Goal: Task Accomplishment & Management: Complete application form

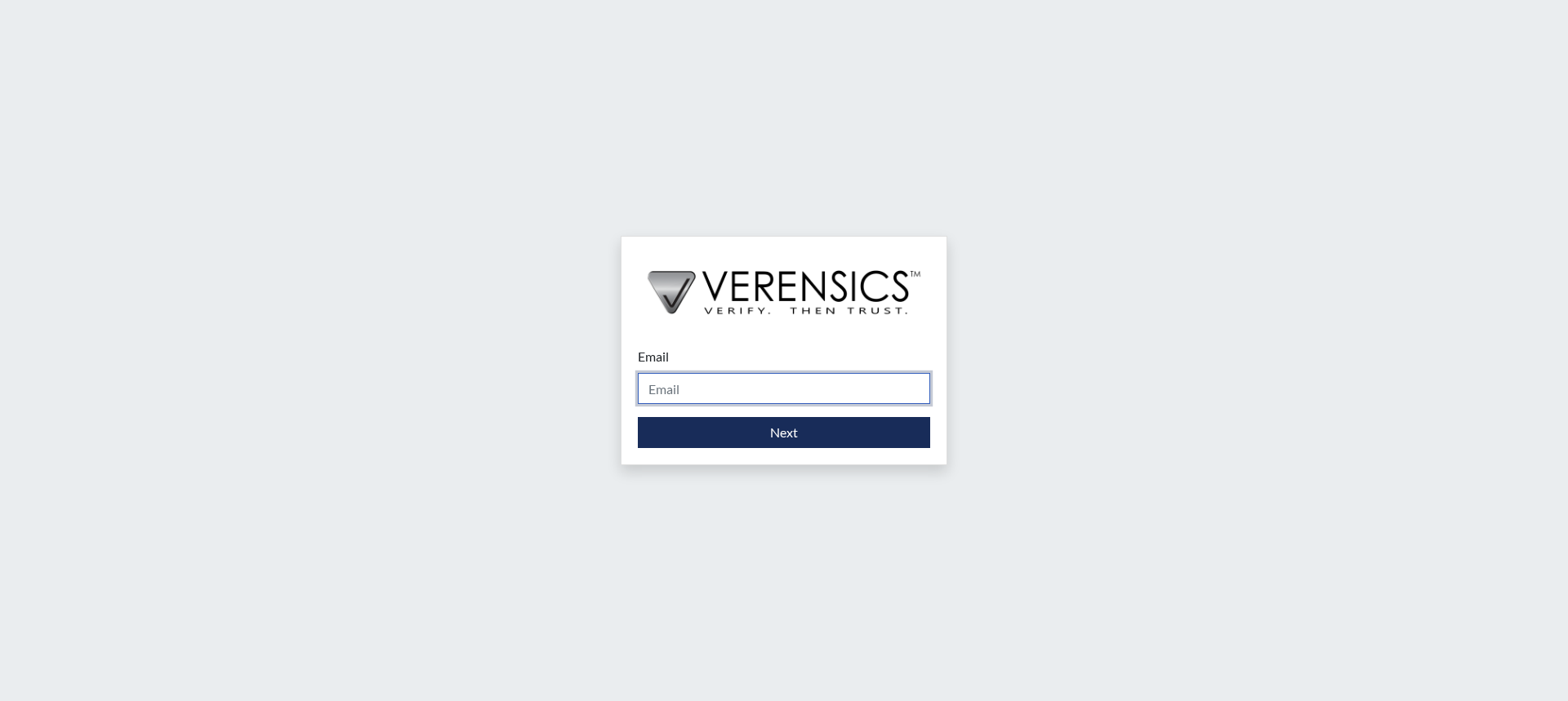
click at [765, 391] on input "Email" at bounding box center [784, 389] width 292 height 31
type input "[PERSON_NAME][EMAIL_ADDRESS][PERSON_NAME][DOMAIN_NAME]"
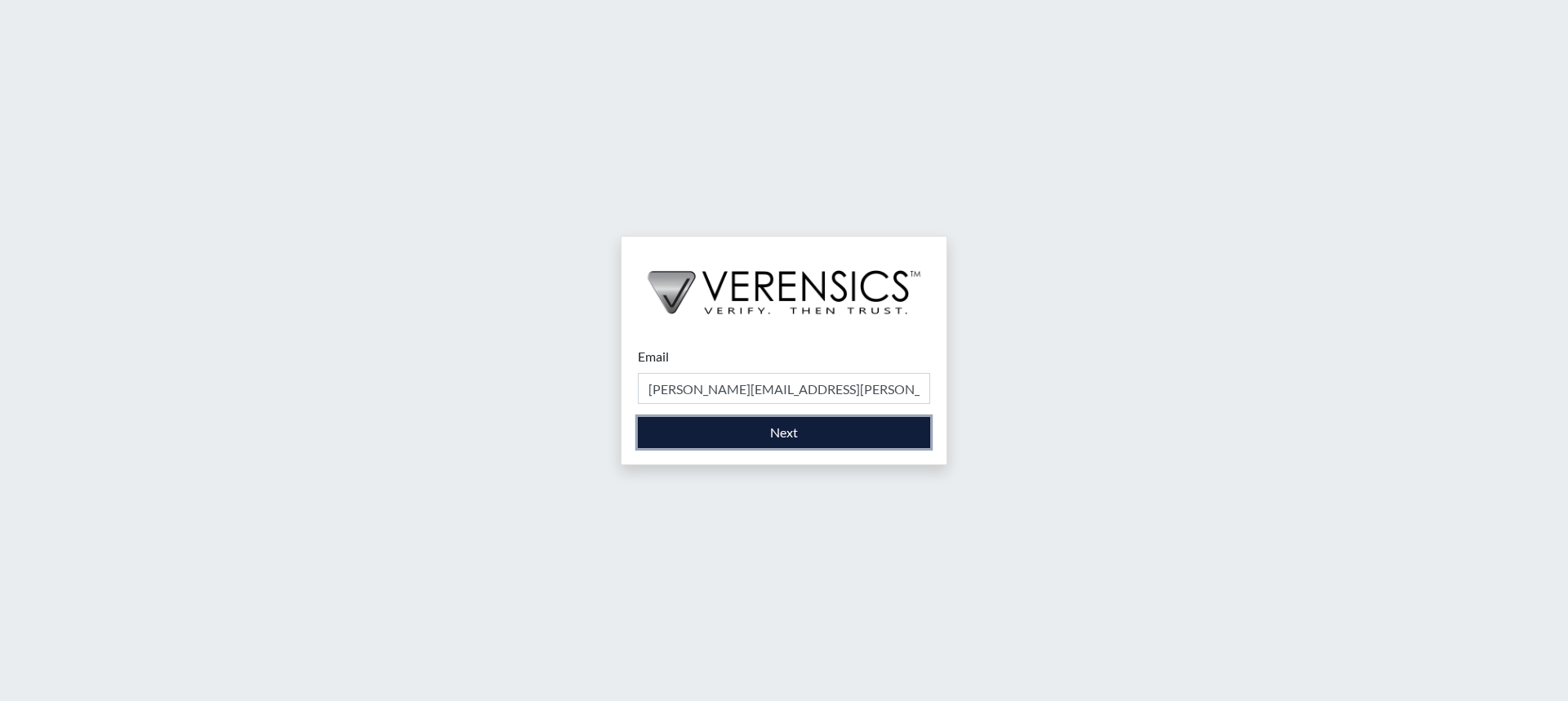
click at [782, 433] on button "Next" at bounding box center [784, 432] width 292 height 31
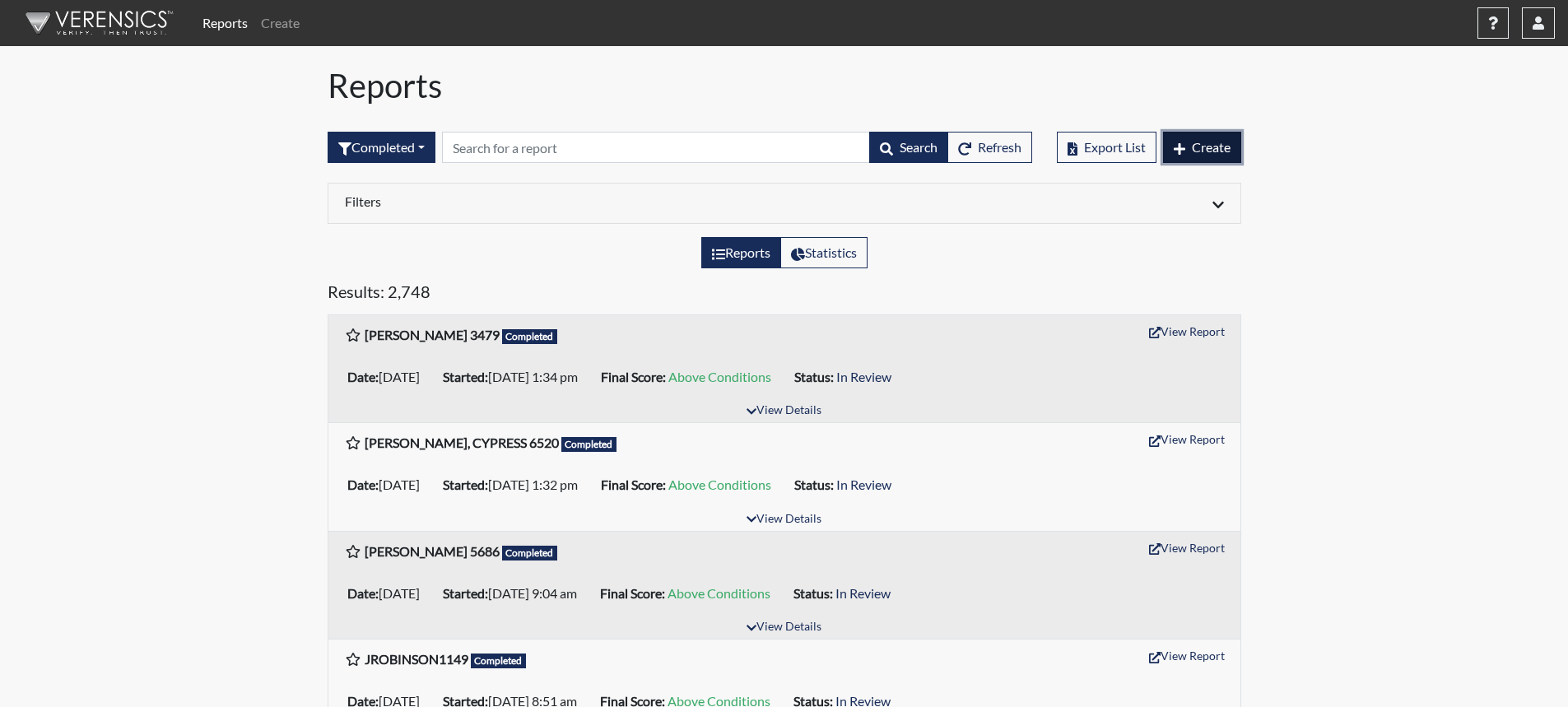
click at [1198, 145] on span "Create" at bounding box center [1211, 147] width 38 height 16
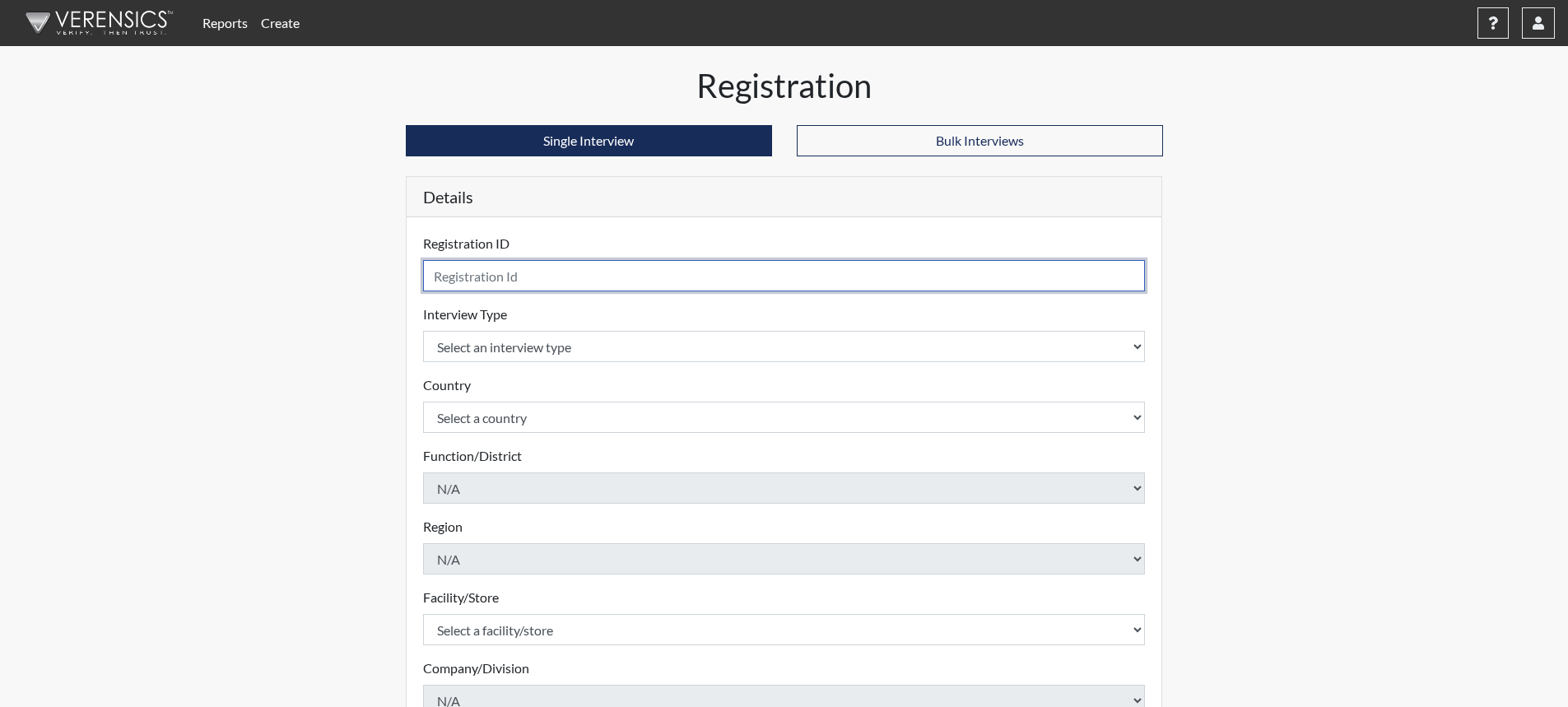
click at [764, 273] on input "text" at bounding box center [784, 276] width 723 height 31
type input "JMcGrath1883"
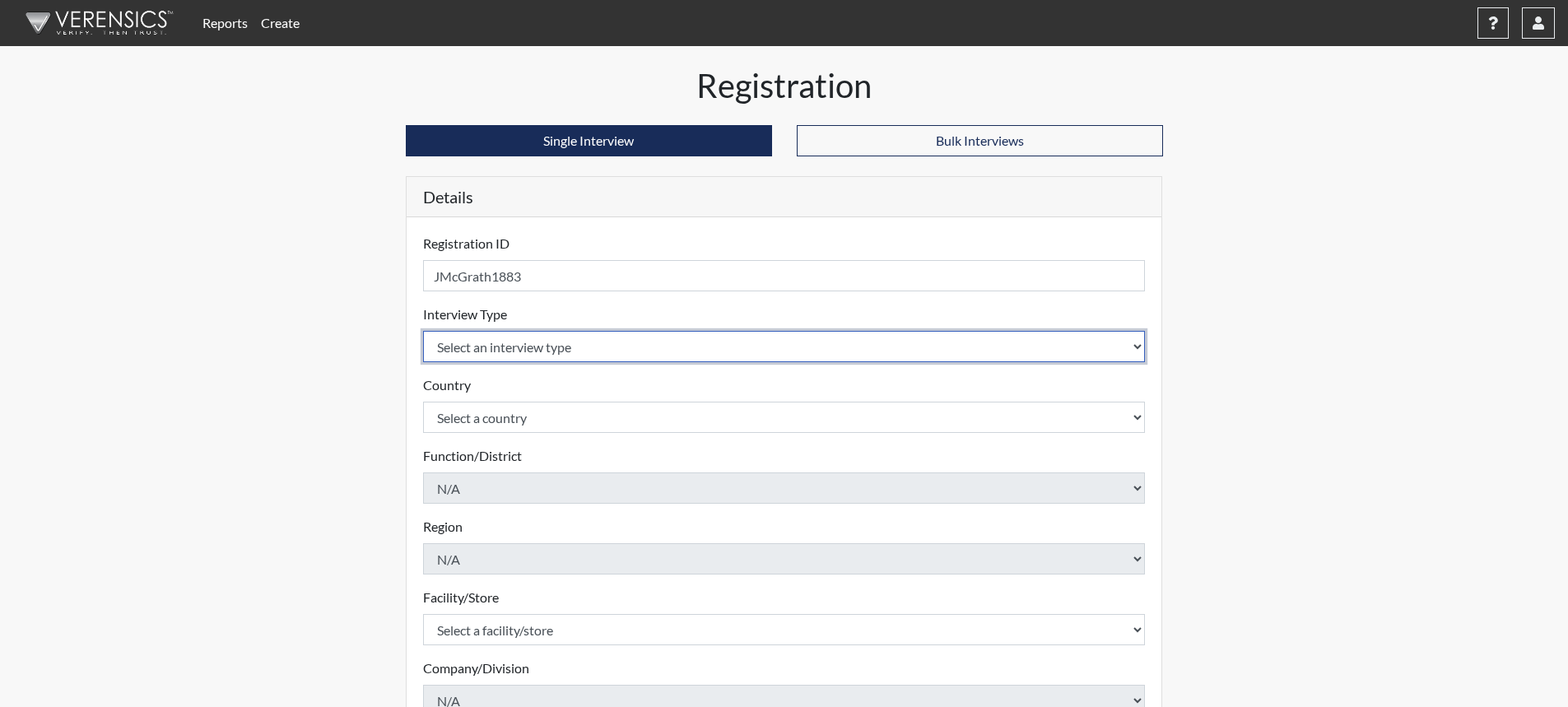
click at [1128, 342] on select "Select an interview type Corrections Pre-Employment" at bounding box center [784, 347] width 723 height 31
select select "ff733e93-e1bf-11ea-9c9f-0eff0cf7eb8f"
click at [423, 331] on select "Select an interview type Corrections Pre-Employment" at bounding box center [784, 347] width 723 height 31
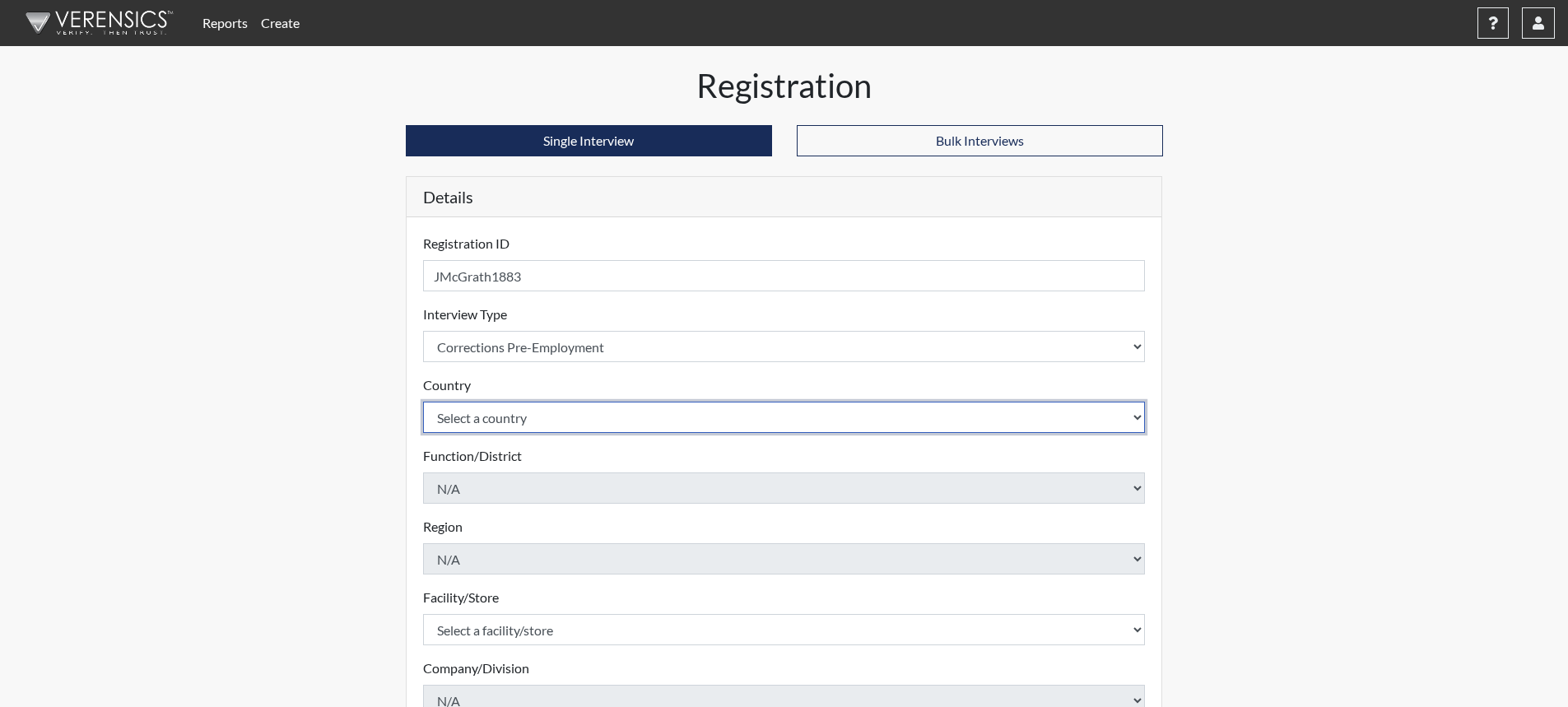
click at [637, 423] on select "Select a country [GEOGRAPHIC_DATA] [GEOGRAPHIC_DATA]" at bounding box center [784, 418] width 723 height 31
select select "united-states-of-[GEOGRAPHIC_DATA]"
click at [423, 402] on select "Select a country [GEOGRAPHIC_DATA] [GEOGRAPHIC_DATA]" at bounding box center [784, 418] width 723 height 31
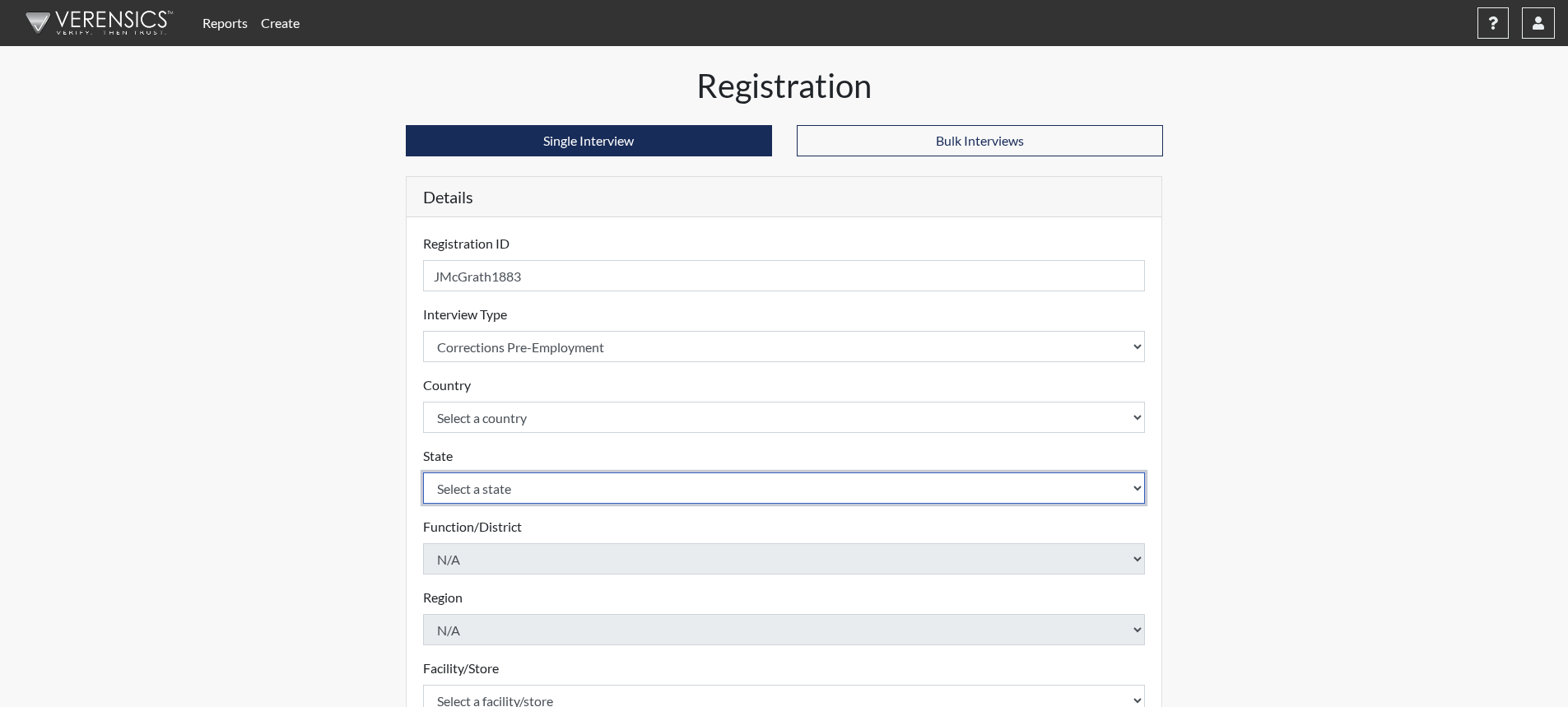
click at [639, 494] on select "Select a state [US_STATE] [US_STATE] [US_STATE] [US_STATE] [US_STATE] [US_STATE…" at bounding box center [784, 488] width 723 height 31
select select "SC"
click at [423, 473] on select "Select a state [US_STATE] [US_STATE] [US_STATE] [US_STATE] [US_STATE] [US_STATE…" at bounding box center [784, 488] width 723 height 31
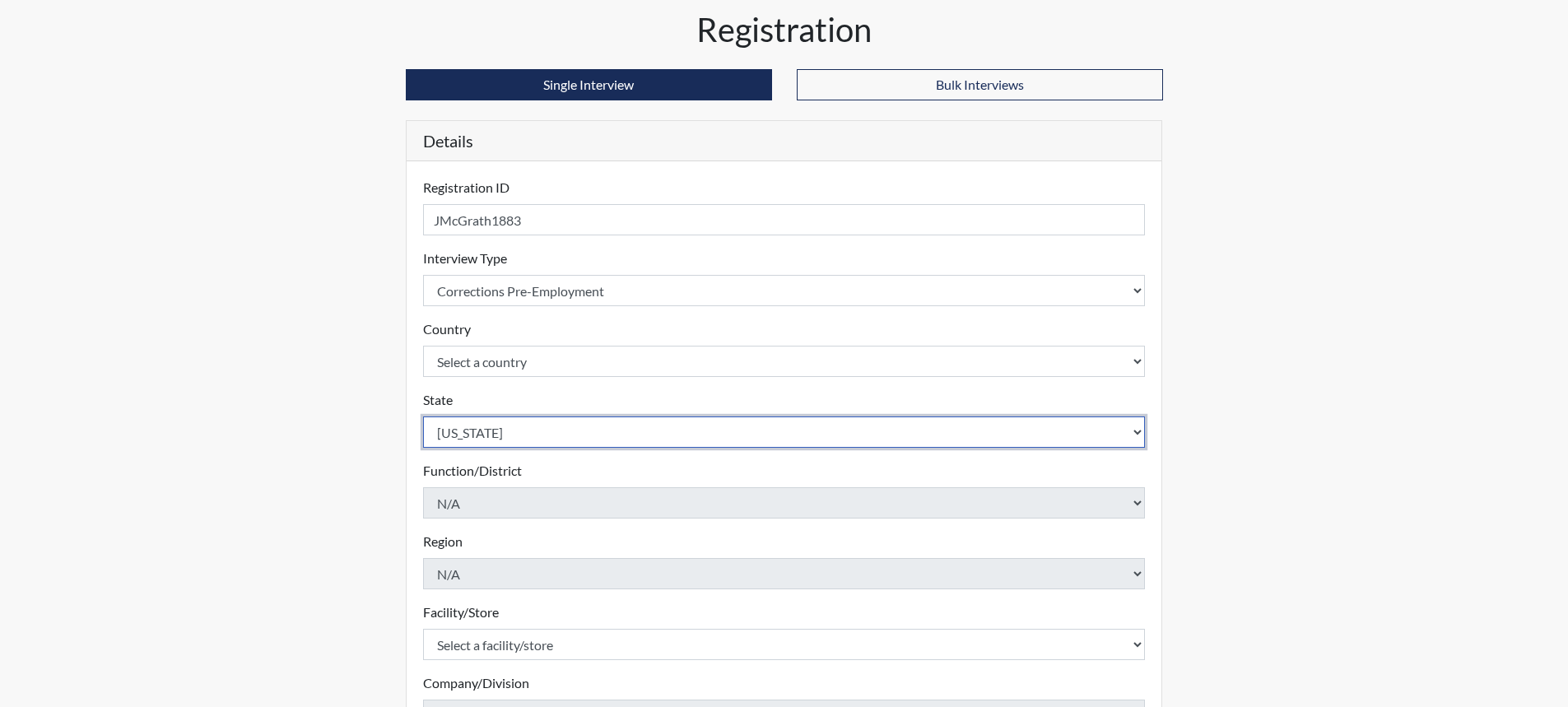
scroll to position [82, 0]
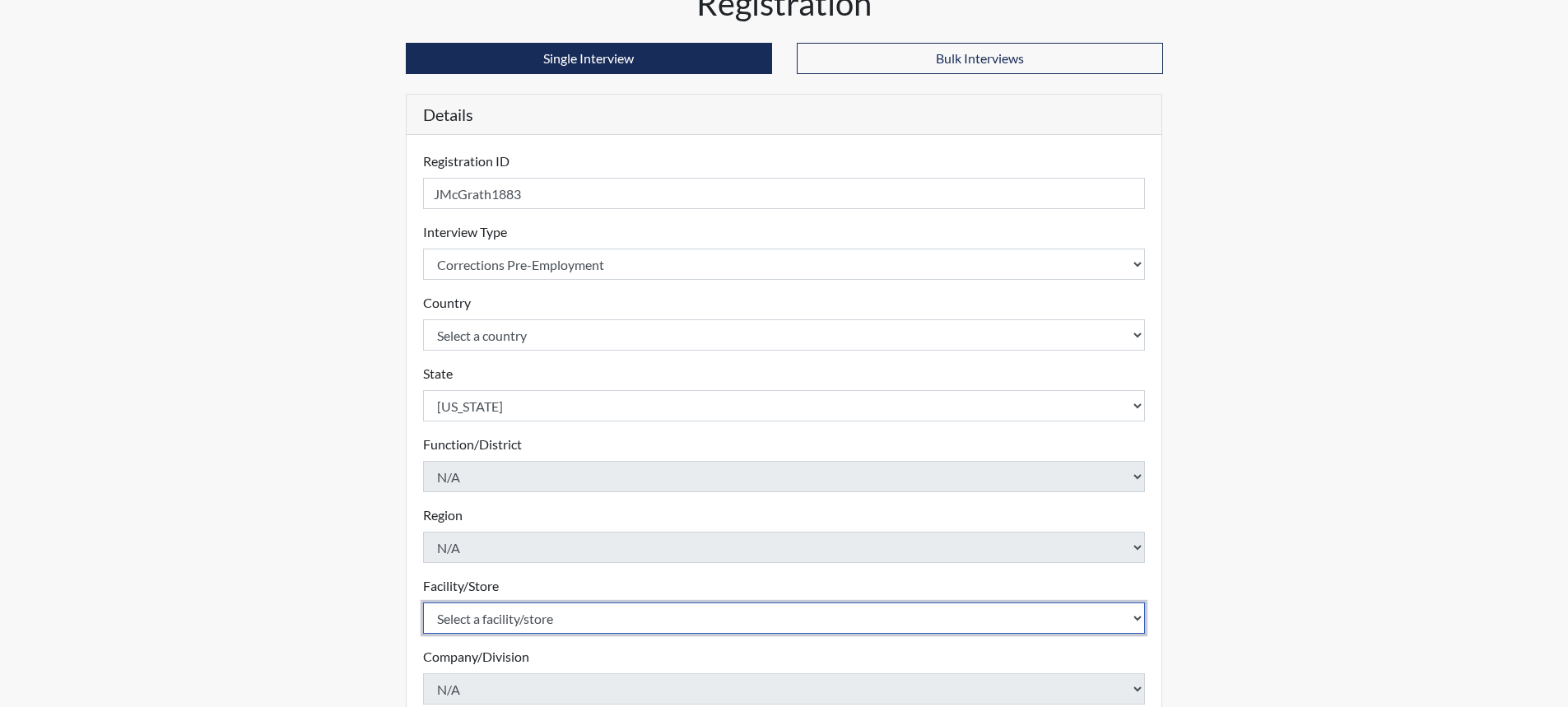
click at [559, 620] on select "Select a facility/store [GEOGRAPHIC_DATA] CI Broad River CI [PERSON_NAME] CI Di…" at bounding box center [784, 619] width 723 height 31
select select "24c90fbc-4ec2-4c5b-8738-b7d1dd61cd56"
click at [423, 603] on select "Select a facility/store [GEOGRAPHIC_DATA] CI Broad River CI [PERSON_NAME] CI Di…" at bounding box center [784, 619] width 723 height 31
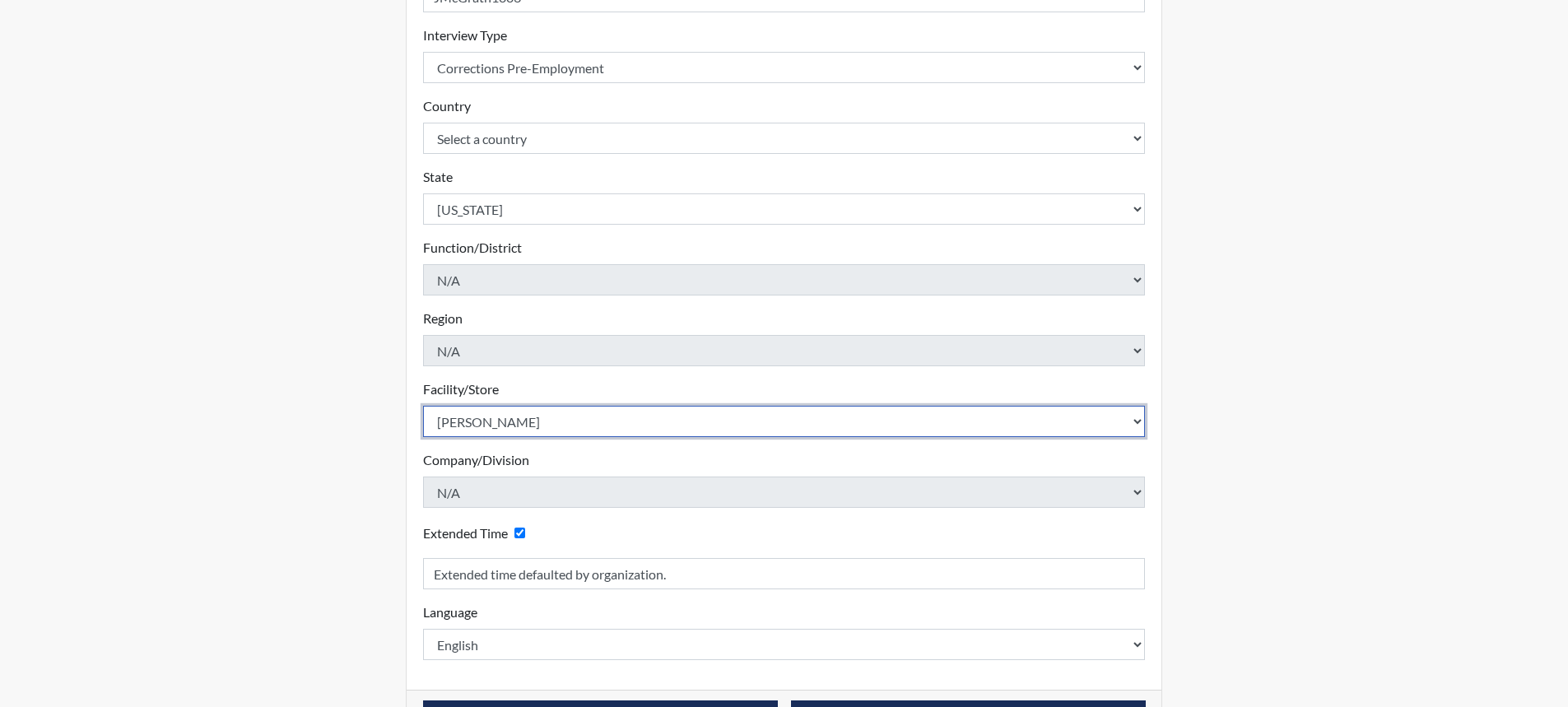
scroll to position [335, 0]
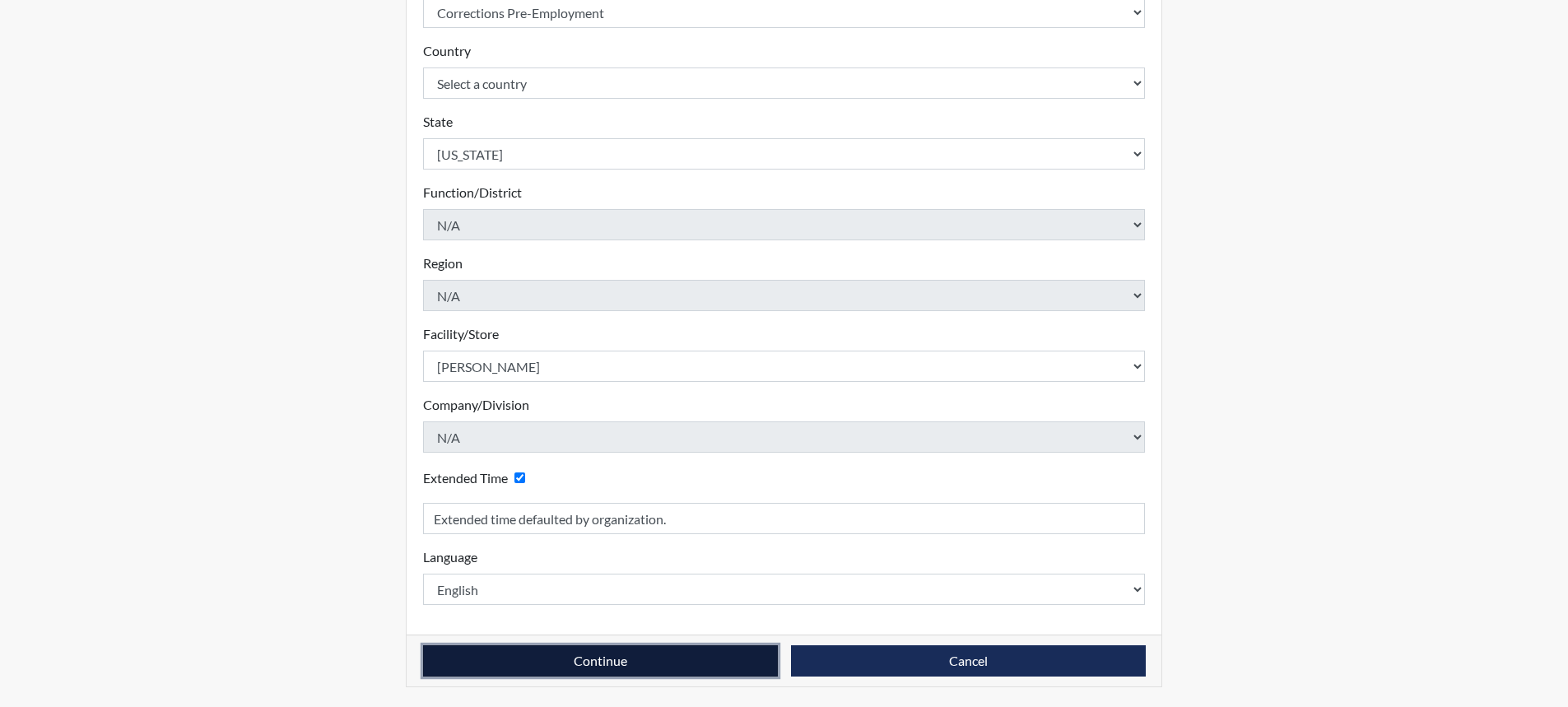
click at [620, 657] on button "Continue" at bounding box center [600, 661] width 355 height 31
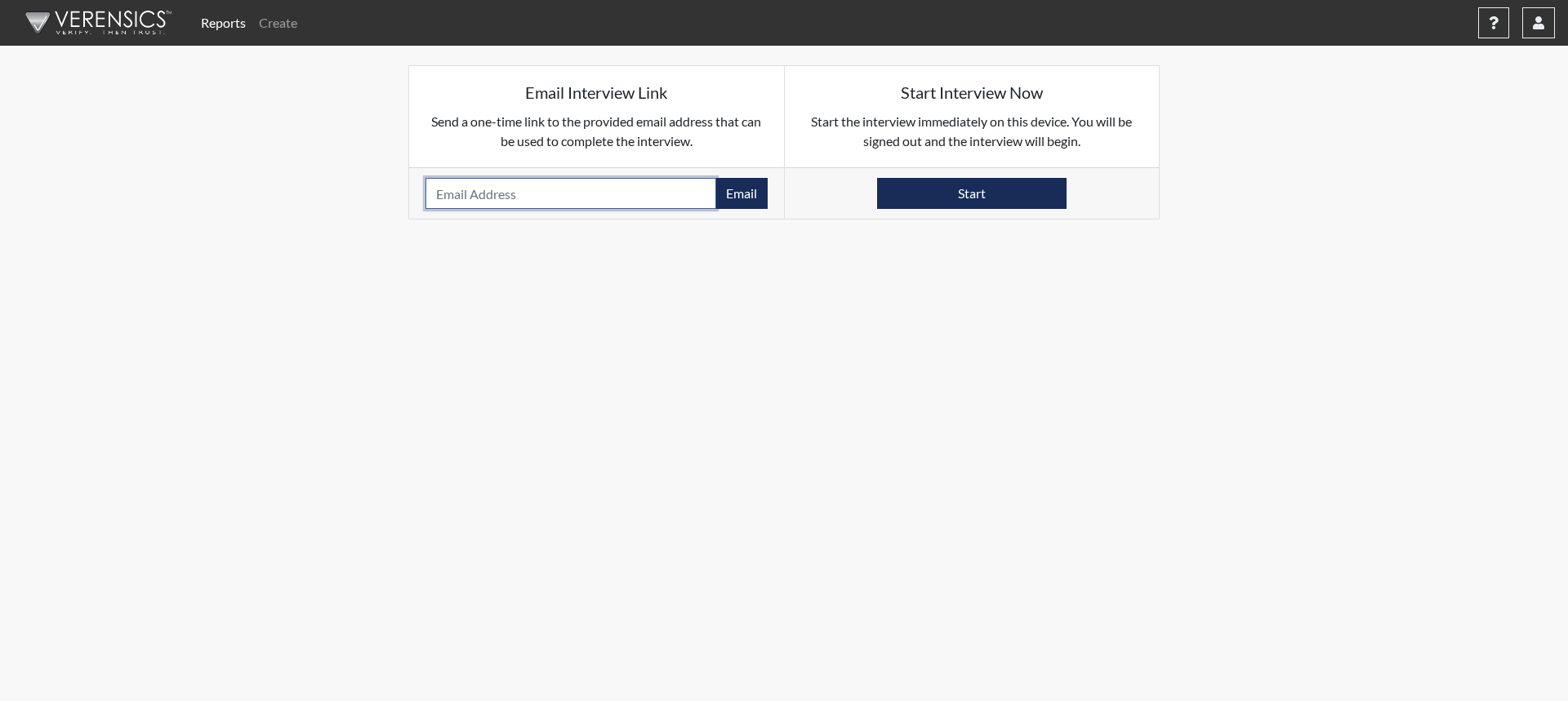
click at [516, 200] on input "email" at bounding box center [570, 194] width 290 height 31
type input "[EMAIL_ADDRESS][DOMAIN_NAME]"
click at [738, 189] on button "Email" at bounding box center [742, 194] width 52 height 31
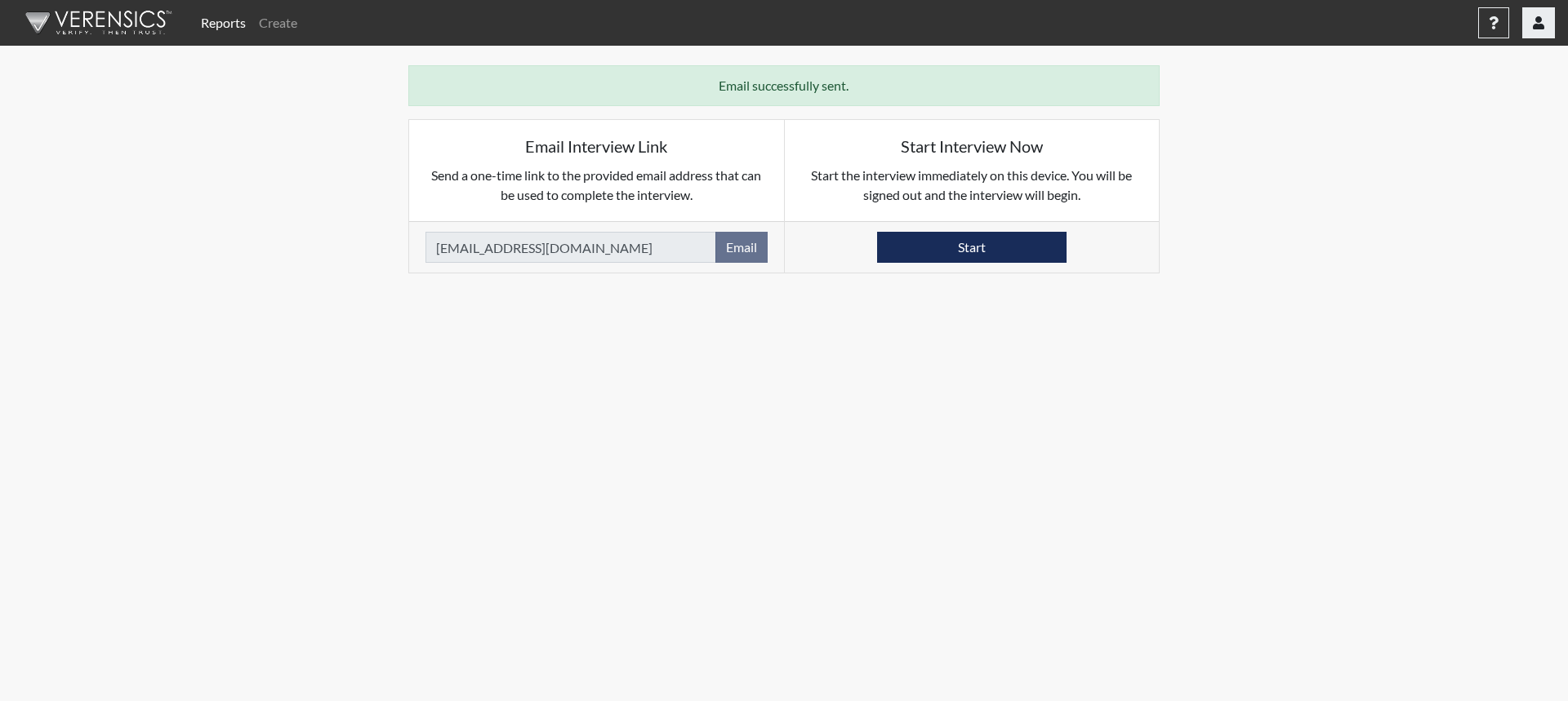
click at [1535, 25] on icon "button" at bounding box center [1539, 23] width 12 height 13
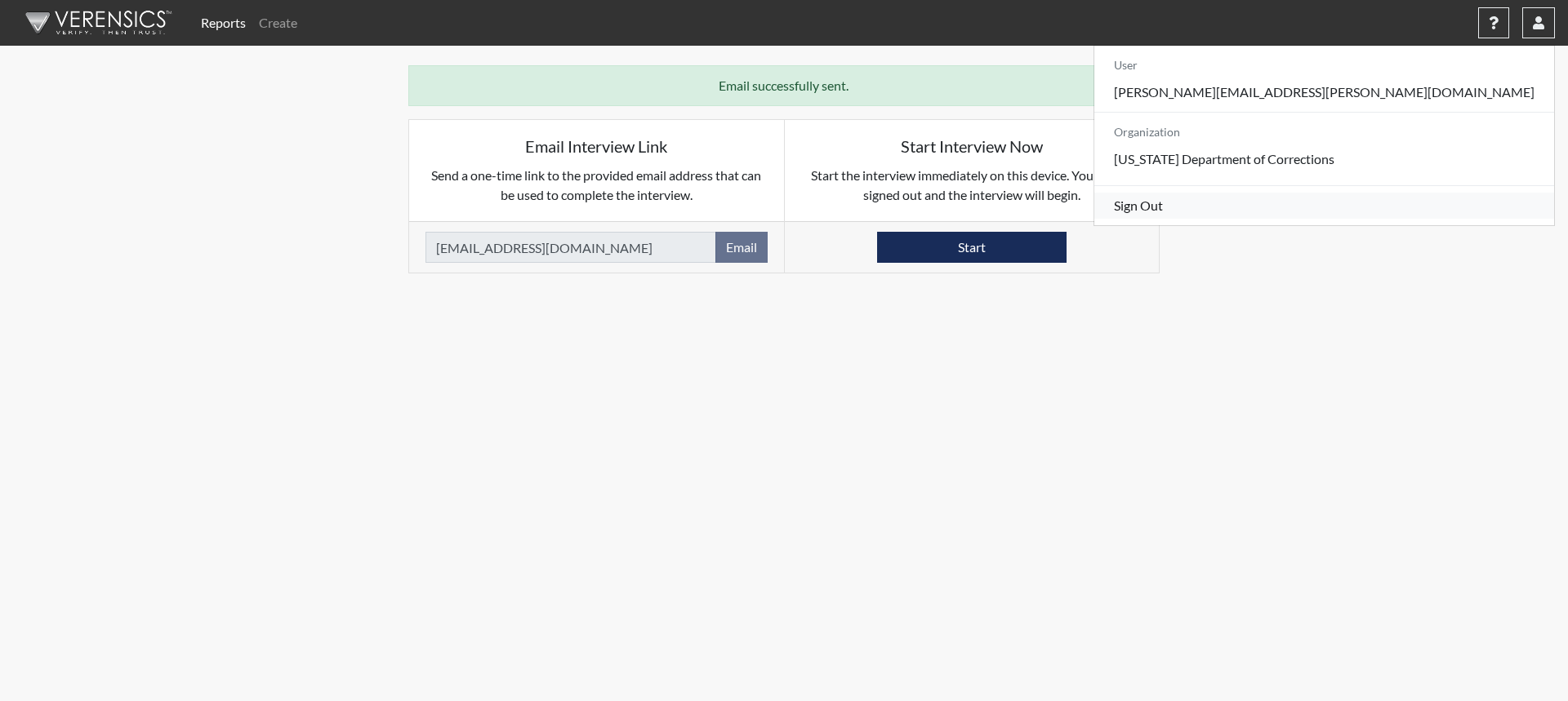
click at [1428, 219] on link "Sign Out" at bounding box center [1325, 205] width 460 height 26
